Goal: Navigation & Orientation: Go to known website

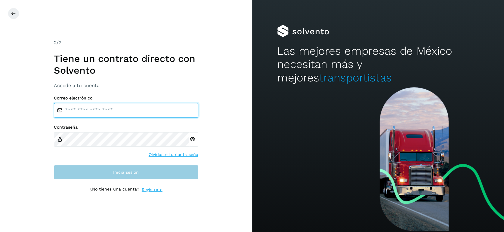
type input "**********"
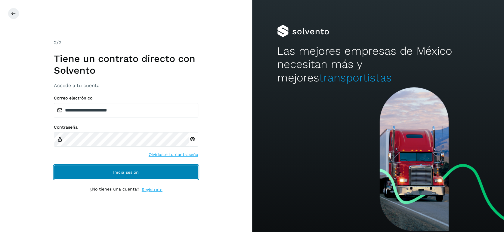
click at [132, 175] on span "Inicia sesión" at bounding box center [126, 172] width 26 height 4
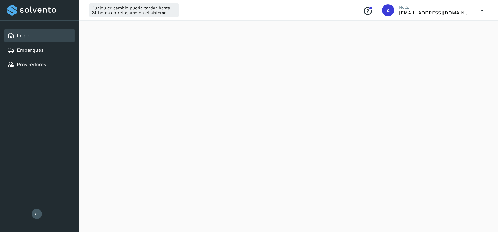
scroll to position [688, 0]
